Goal: Task Accomplishment & Management: Use online tool/utility

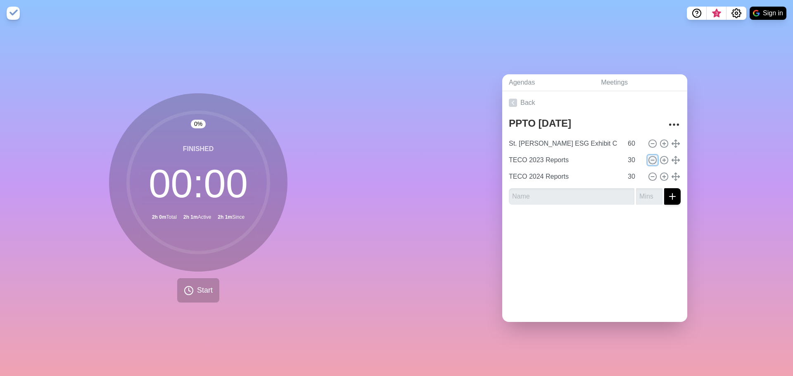
click at [648, 158] on icon at bounding box center [652, 160] width 9 height 9
type input "TECO 2024 Reports"
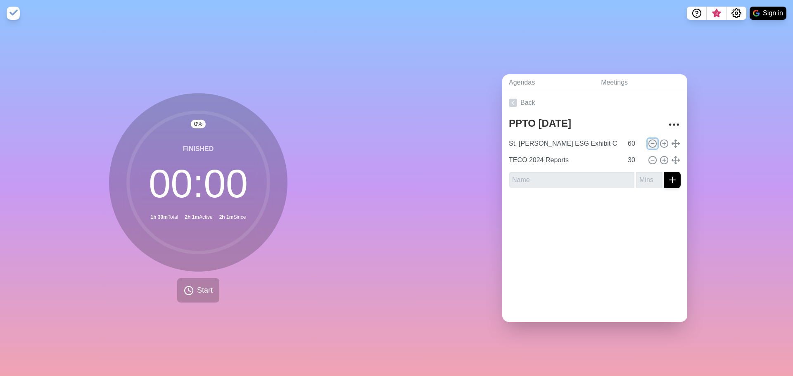
click at [648, 142] on icon at bounding box center [652, 143] width 9 height 9
type input "TECO 2024 Reports"
type input "30"
click at [547, 165] on input "text" at bounding box center [571, 173] width 125 height 17
type input "Pasco HMIS"
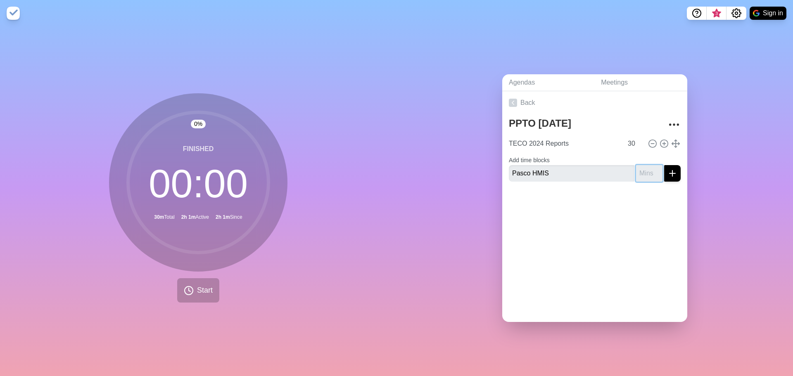
click at [641, 169] on input "number" at bounding box center [649, 173] width 26 height 17
type input "30"
click at [667, 173] on icon "submit" at bounding box center [672, 173] width 10 height 10
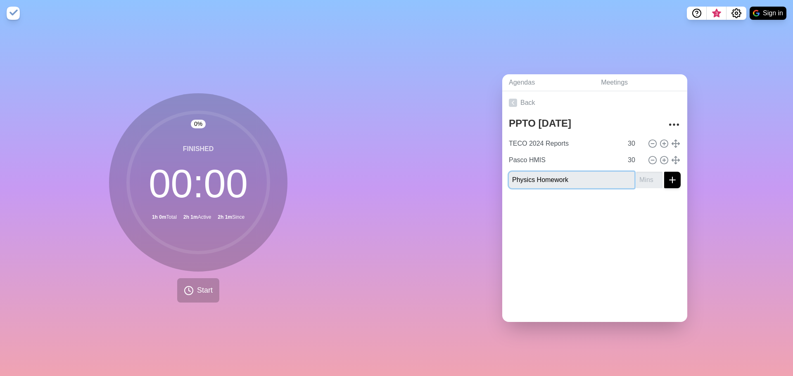
type input "Physics Homework"
click at [640, 176] on input "number" at bounding box center [649, 180] width 26 height 17
type input "30"
click at [667, 179] on icon "submit" at bounding box center [672, 180] width 10 height 10
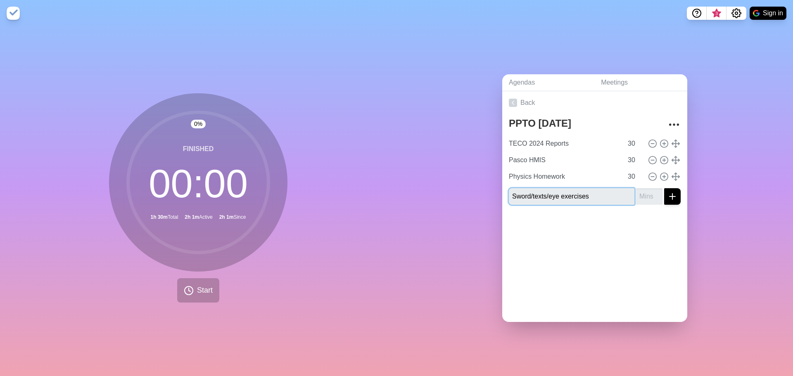
type input "Sword/texts/eye exercises"
click at [637, 190] on input "number" at bounding box center [649, 196] width 26 height 17
type input "1"
type input "30"
click at [667, 194] on icon "submit" at bounding box center [672, 197] width 10 height 10
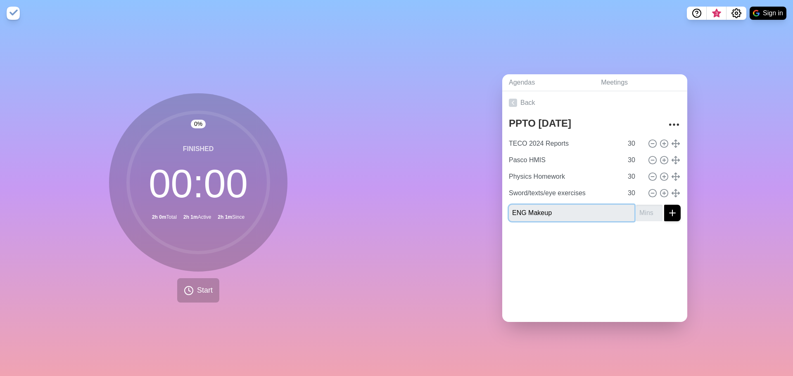
type input "ENG Makeup"
click at [636, 211] on input "number" at bounding box center [649, 213] width 26 height 17
type input "15"
click at [667, 208] on icon "submit" at bounding box center [672, 213] width 10 height 10
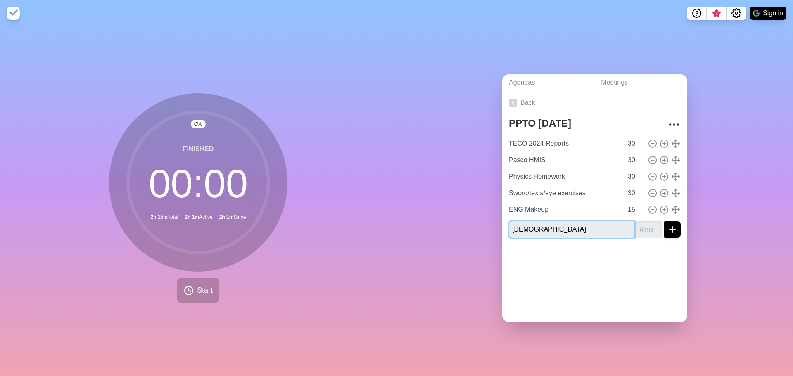
type input "[DEMOGRAPHIC_DATA]"
click at [636, 226] on input "number" at bounding box center [649, 229] width 26 height 17
type input "10"
click at [667, 230] on icon "submit" at bounding box center [672, 230] width 10 height 10
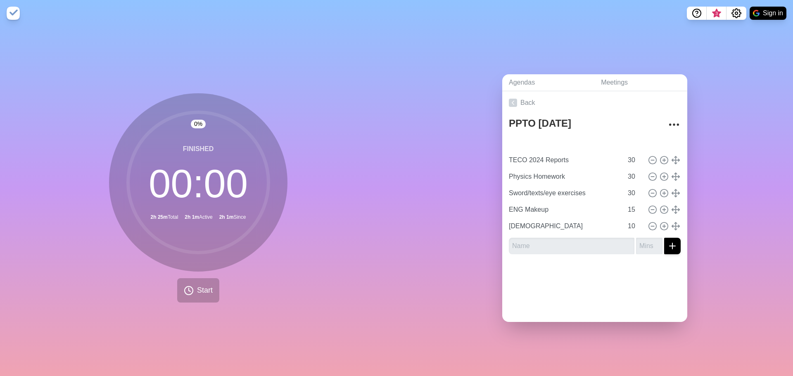
type input "Pasco HMIS"
type input "TECO 2024 Reports"
click at [199, 286] on span "Start" at bounding box center [205, 290] width 16 height 11
